Goal: Find specific page/section: Find specific page/section

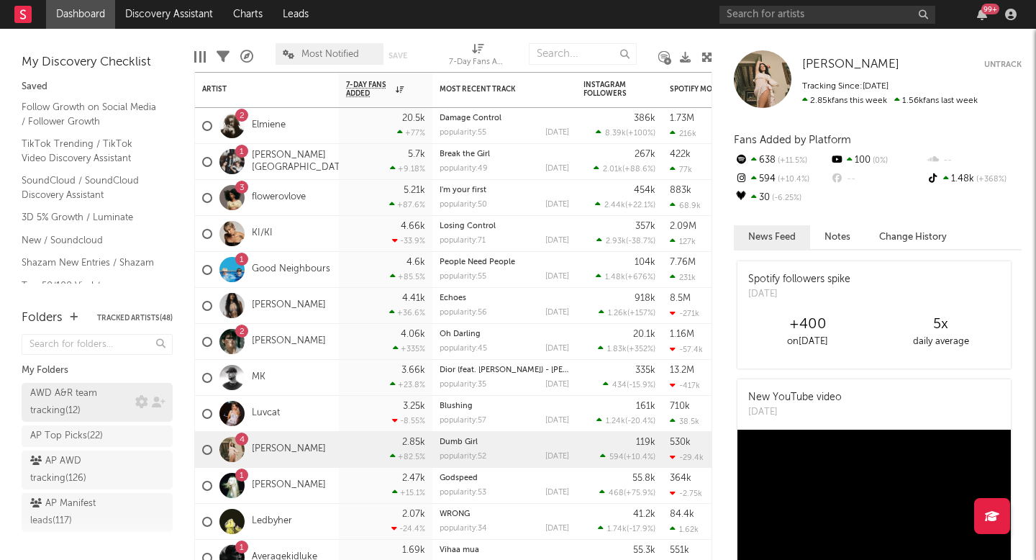
click at [81, 392] on div "AWD A&R team tracking ( 12 )" at bounding box center [80, 402] width 101 height 35
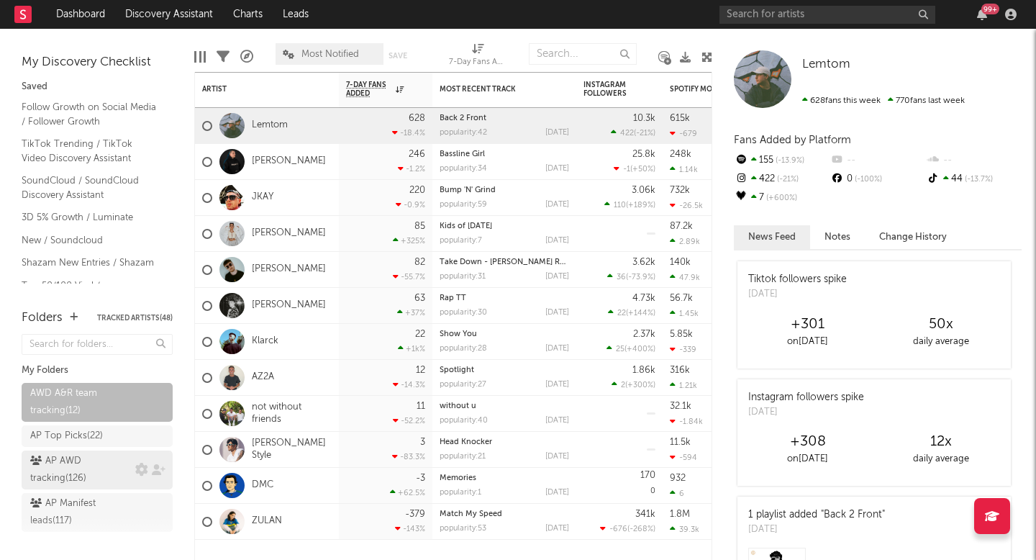
click at [83, 479] on div "AP AWD tracking ( 126 )" at bounding box center [80, 470] width 101 height 35
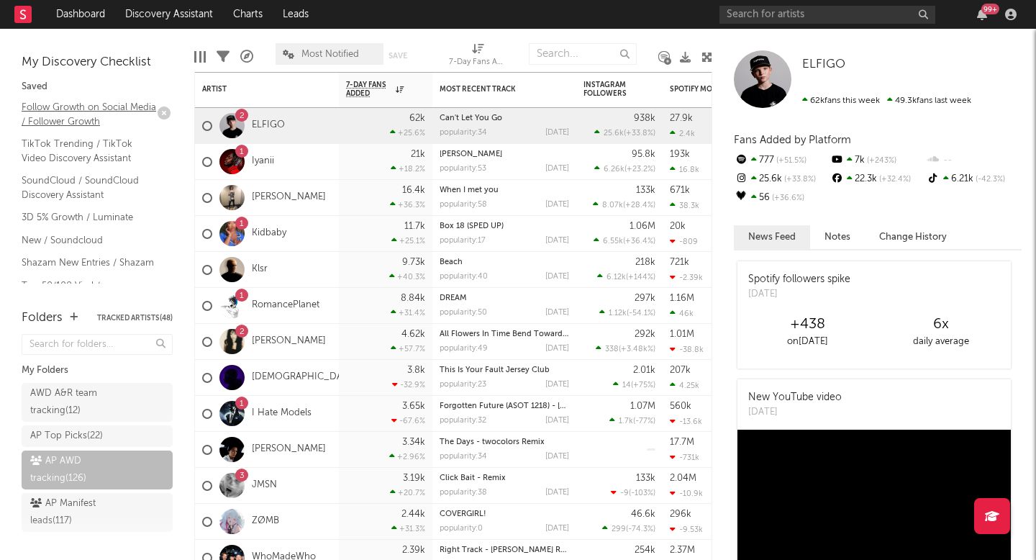
click at [119, 105] on link "Follow Growth on Social Media / Follower Growth" at bounding box center [90, 114] width 137 height 30
